Goal: Complete application form

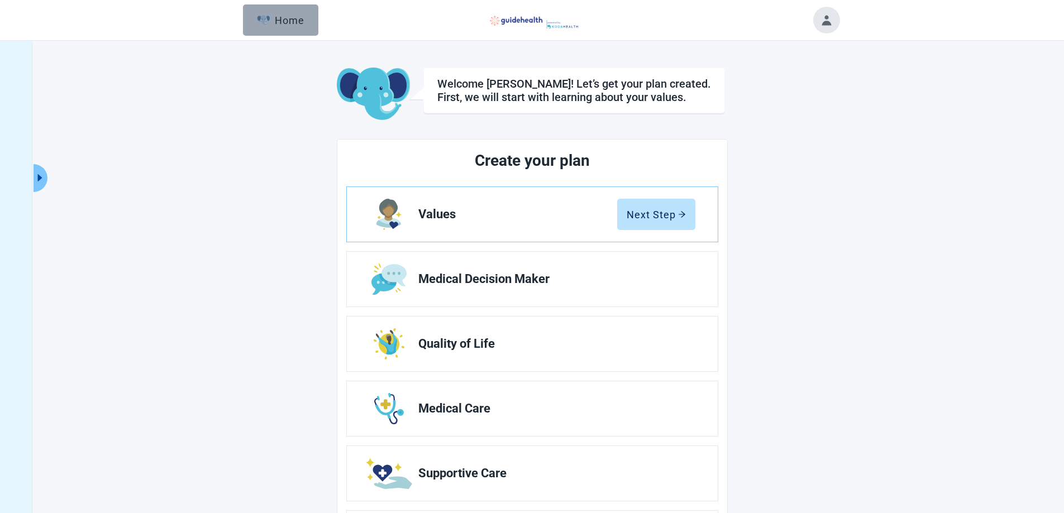
click at [270, 27] on button "Home" at bounding box center [280, 19] width 75 height 31
click at [269, 28] on button "Home" at bounding box center [280, 19] width 75 height 31
click at [503, 22] on img at bounding box center [532, 20] width 114 height 18
click at [666, 225] on button "Next Step" at bounding box center [656, 214] width 78 height 31
